Goal: Information Seeking & Learning: Learn about a topic

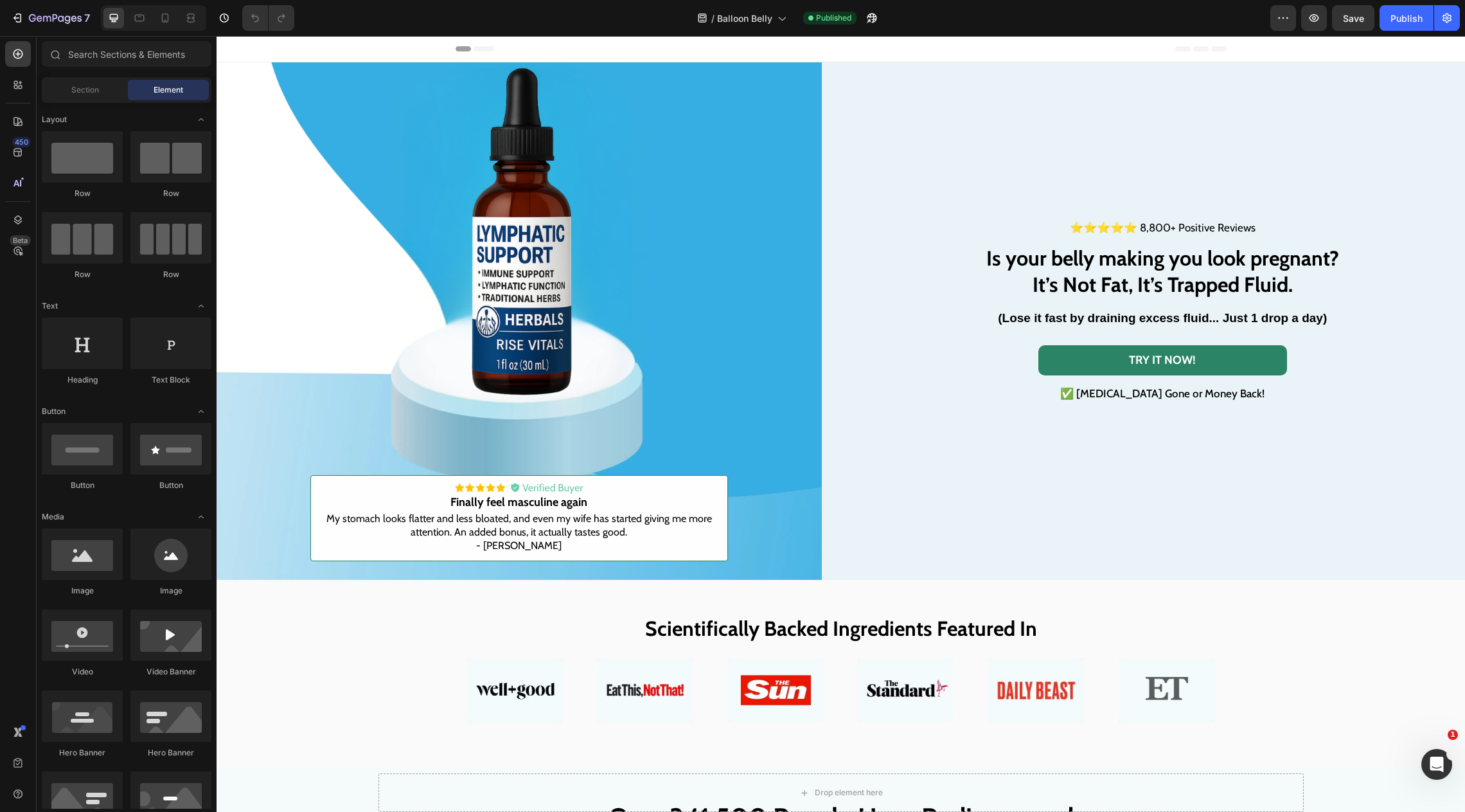
click at [891, 22] on div "/ Balloon Belly Published" at bounding box center [787, 18] width 966 height 26
click at [1128, 265] on h2 "Is your belly making you look pregnant? It’s Not Fat, It’s Trapped Fluid." at bounding box center [1163, 271] width 355 height 56
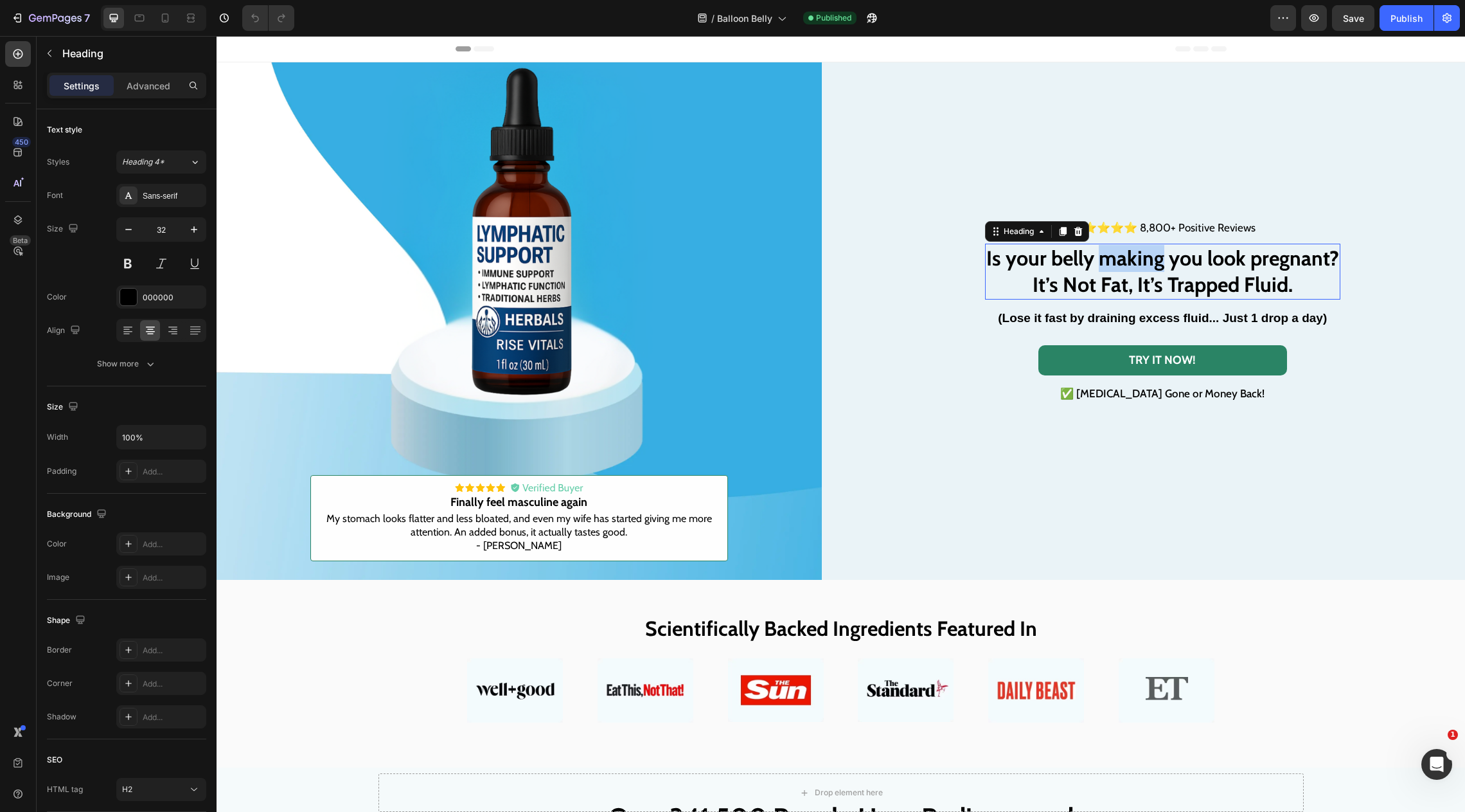
click at [1128, 265] on h2 "Is your belly making you look pregnant? It’s Not Fat, It’s Trapped Fluid." at bounding box center [1163, 271] width 355 height 56
click at [1128, 265] on p "Is your belly making you look pregnant? It’s Not Fat, It’s Trapped Fluid." at bounding box center [1163, 272] width 353 height 53
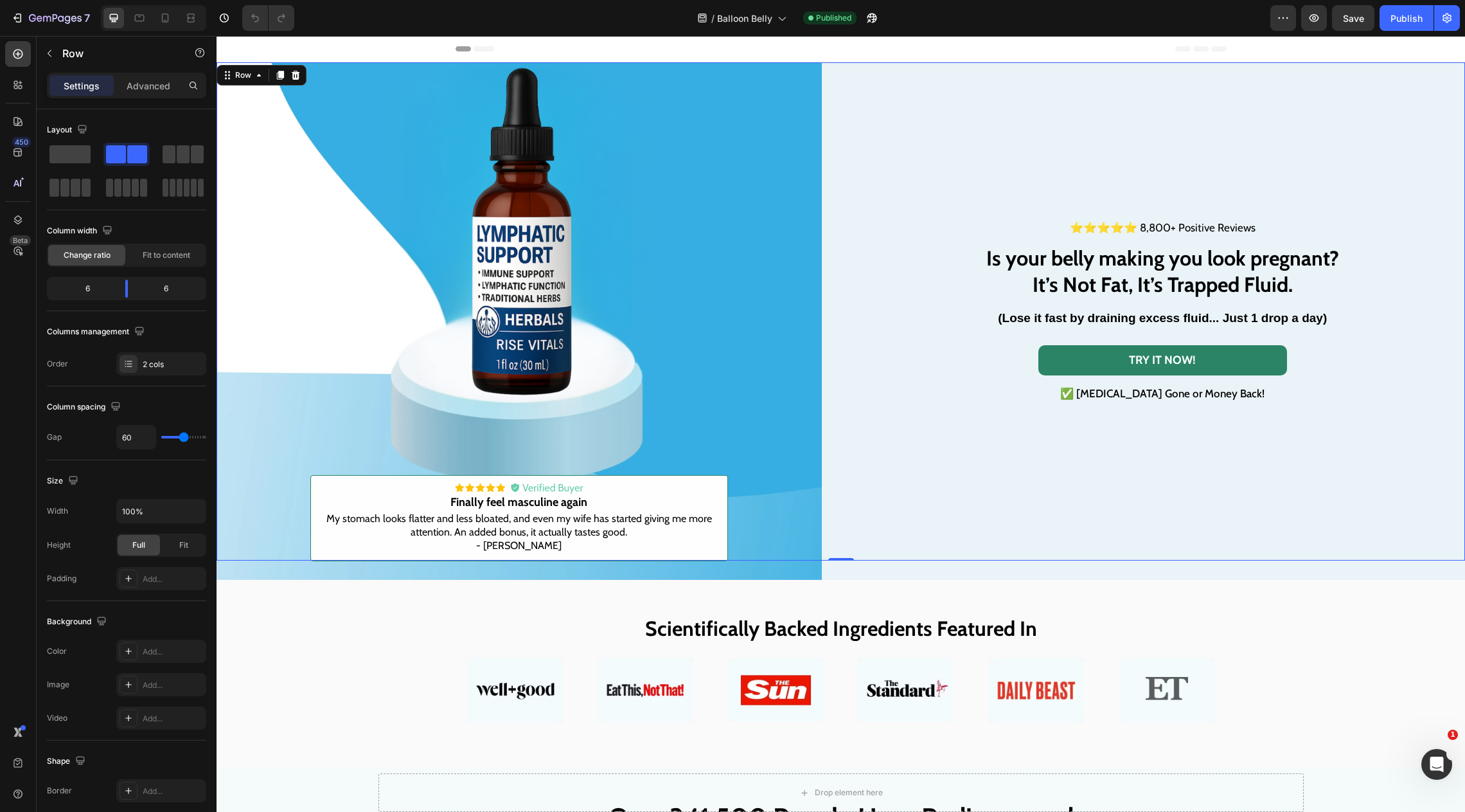
click at [995, 76] on div "⭐⭐⭐⭐⭐ 8,800+ Positive Reviews Text Block Is your belly making you look pregnant…" at bounding box center [1163, 311] width 605 height 498
click at [357, 16] on div "/ Balloon Belly Published" at bounding box center [787, 18] width 966 height 26
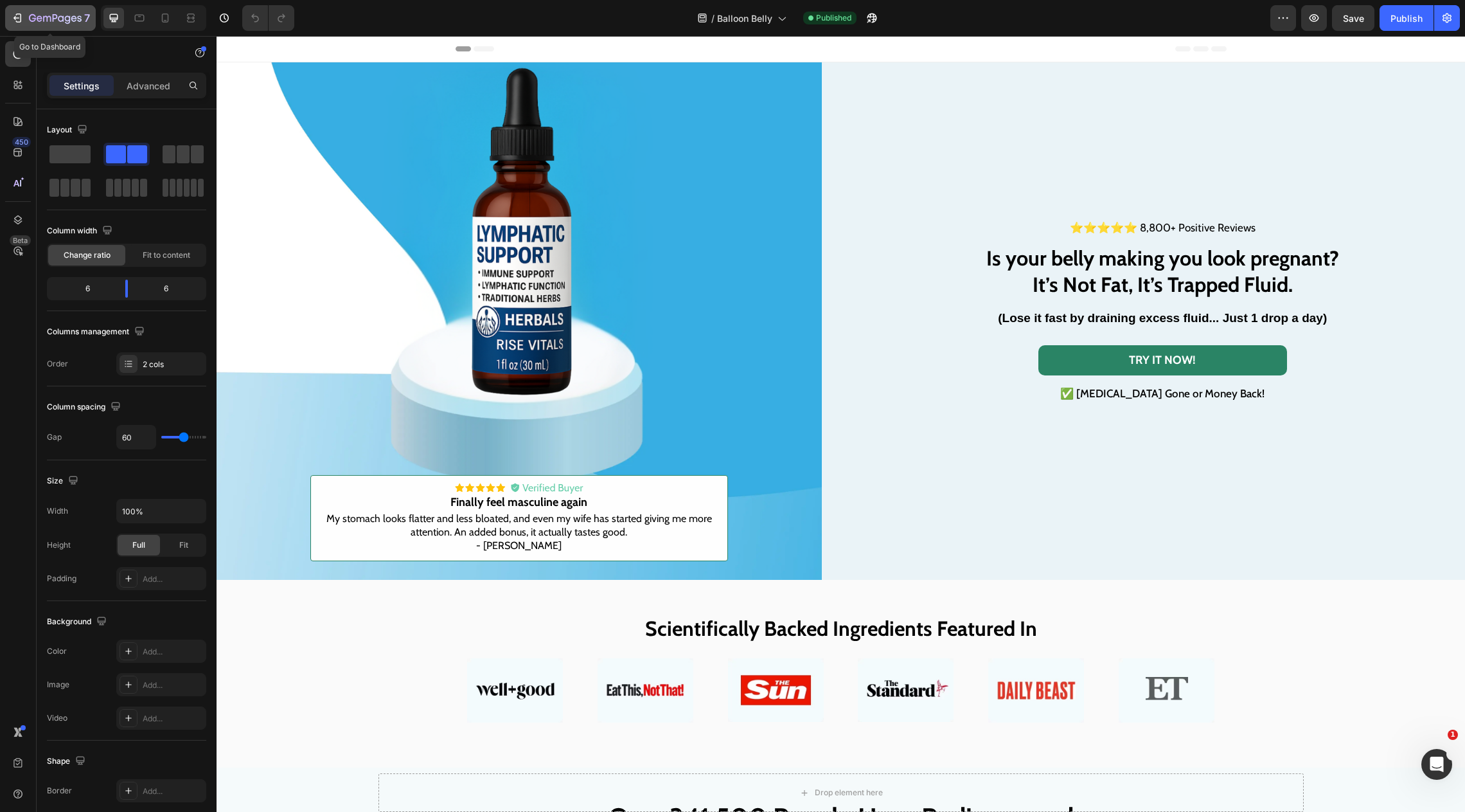
click at [27, 19] on div "7" at bounding box center [51, 18] width 79 height 16
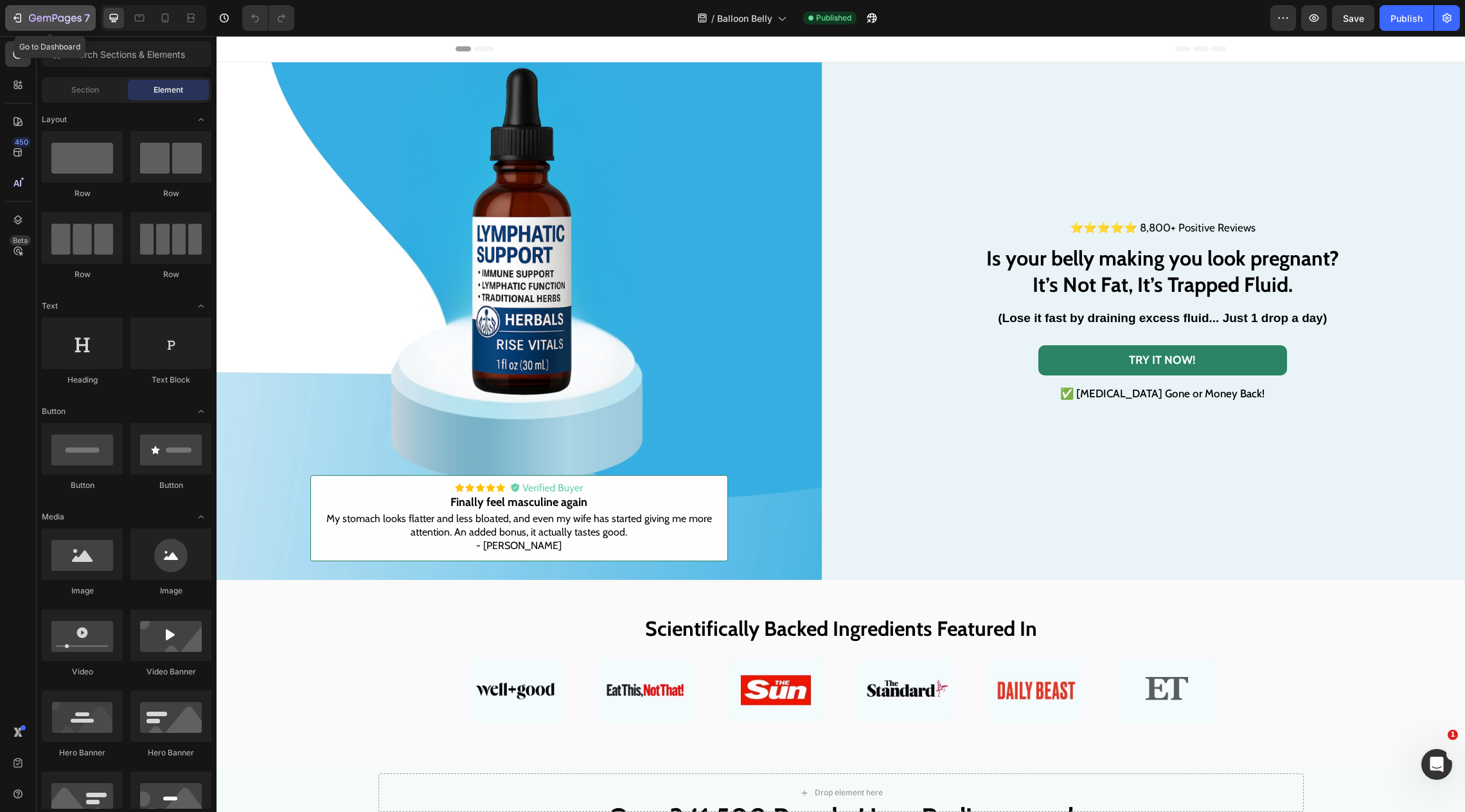
click at [33, 22] on icon "button" at bounding box center [55, 19] width 53 height 11
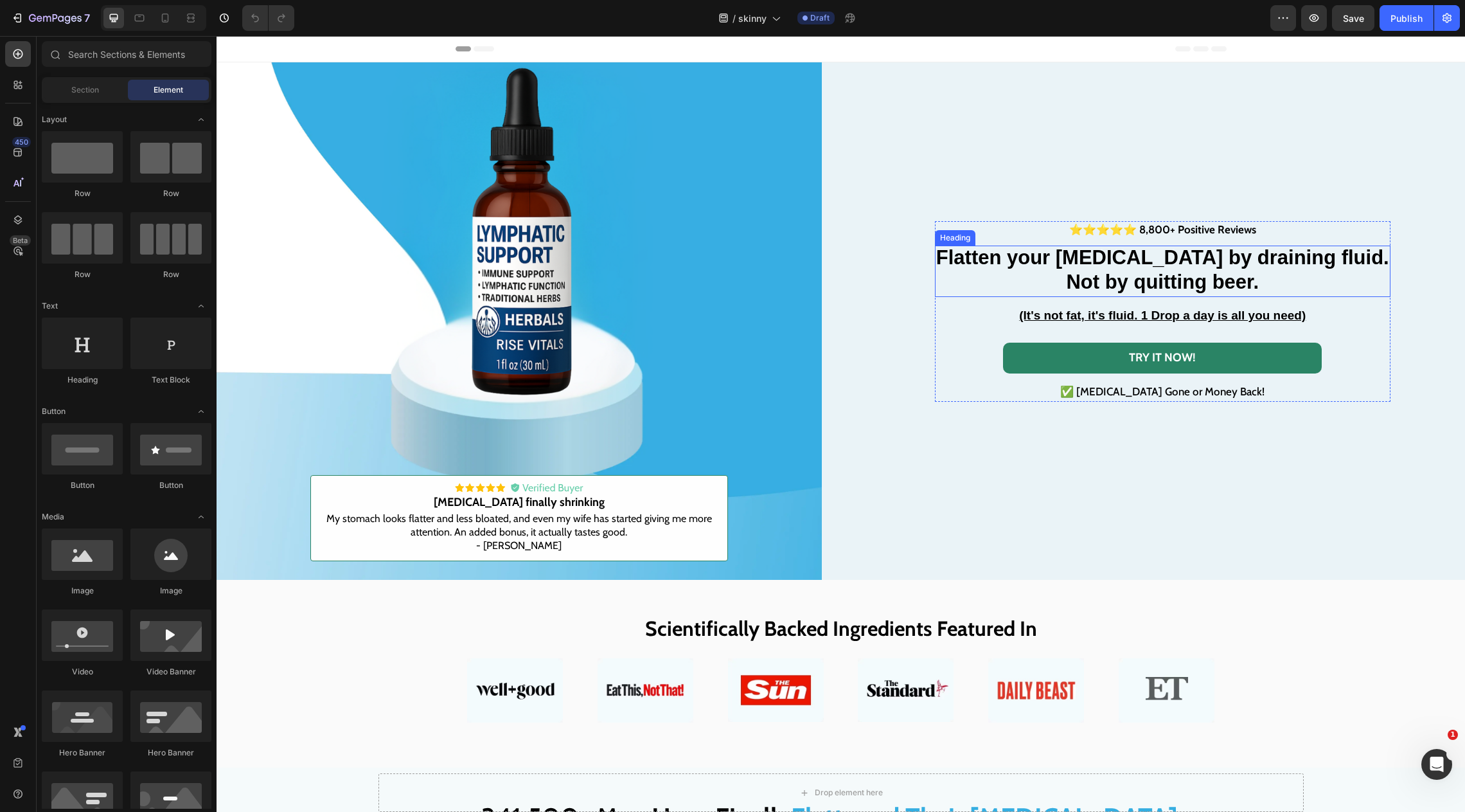
drag, startPoint x: 1112, startPoint y: 244, endPoint x: 1112, endPoint y: 259, distance: 15.0
click at [1112, 245] on h2 "Flatten your beer belly by draining fluid. Not by quitting beer." at bounding box center [1163, 270] width 455 height 51
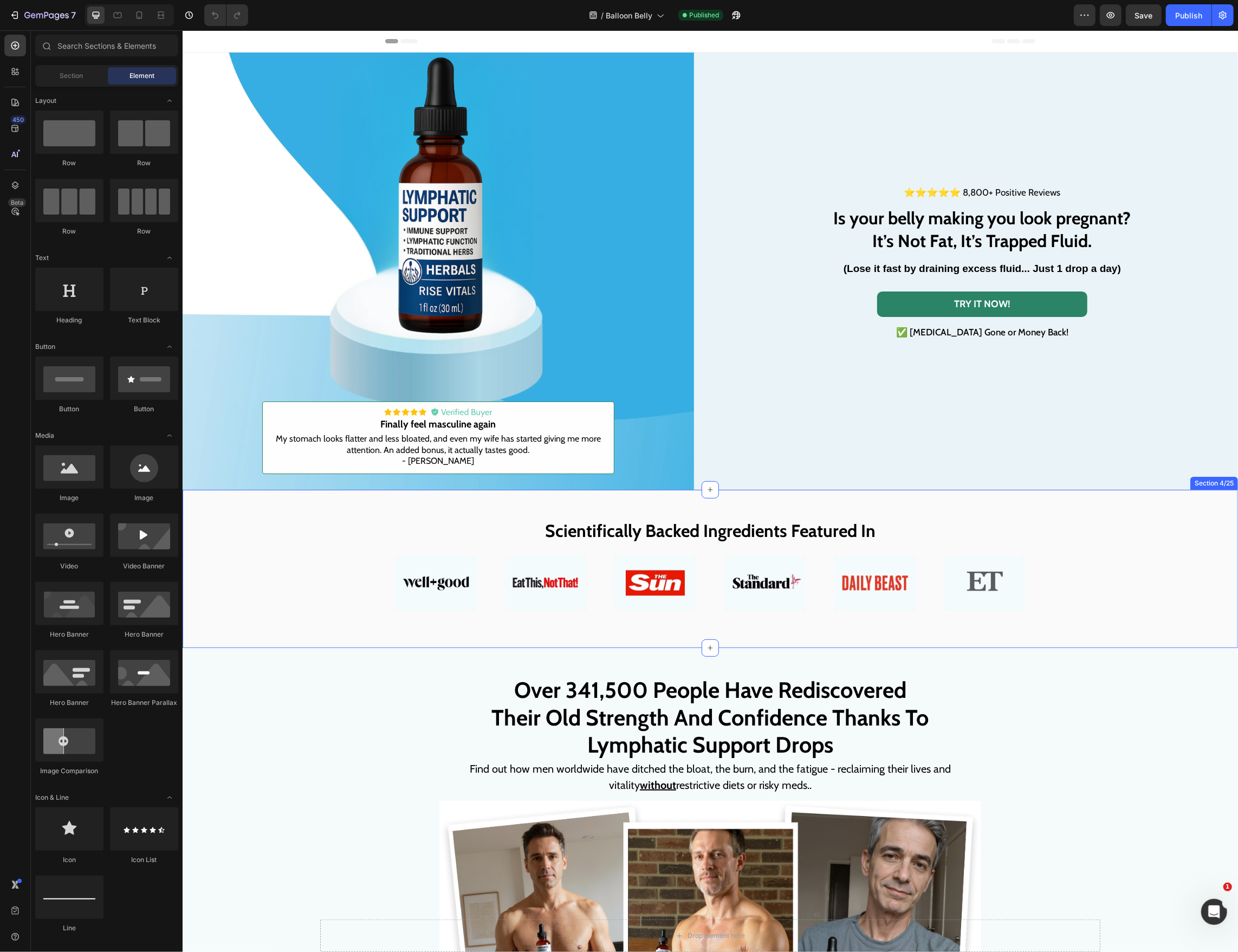
click at [801, 499] on div "Scientifically Backed Ingredients Featured In Heading Image Image Image Image I…" at bounding box center [709, 568] width 1055 height 158
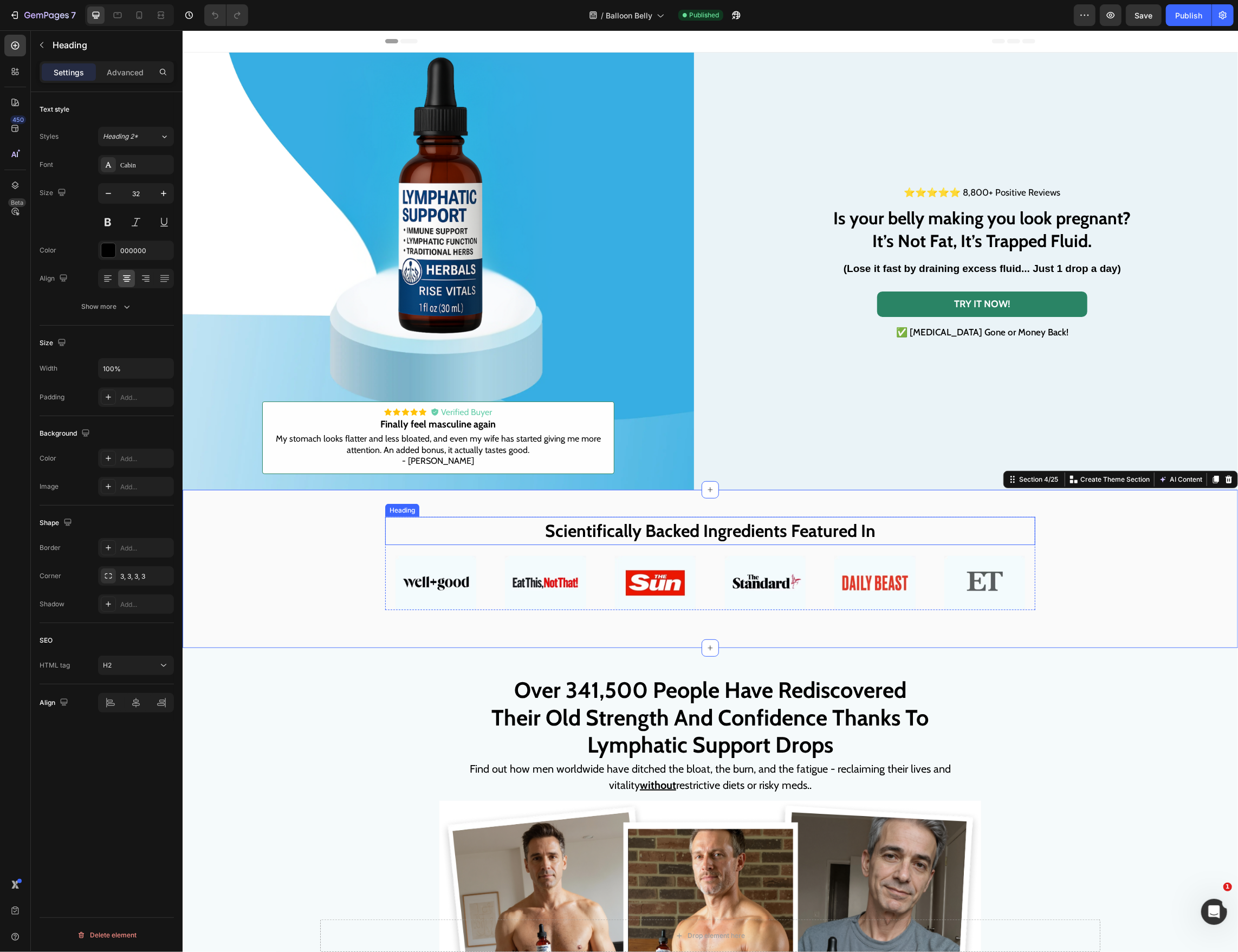
click at [801, 532] on strong "Scientifically Backed Ingredients Featured In" at bounding box center [709, 530] width 331 height 21
click at [802, 532] on strong "Scientifically Backed Ingredients Featured In" at bounding box center [709, 530] width 331 height 21
click at [802, 535] on strong "Scientifically Backed Ingredients Featured In" at bounding box center [709, 530] width 331 height 21
